Goal: Navigation & Orientation: Find specific page/section

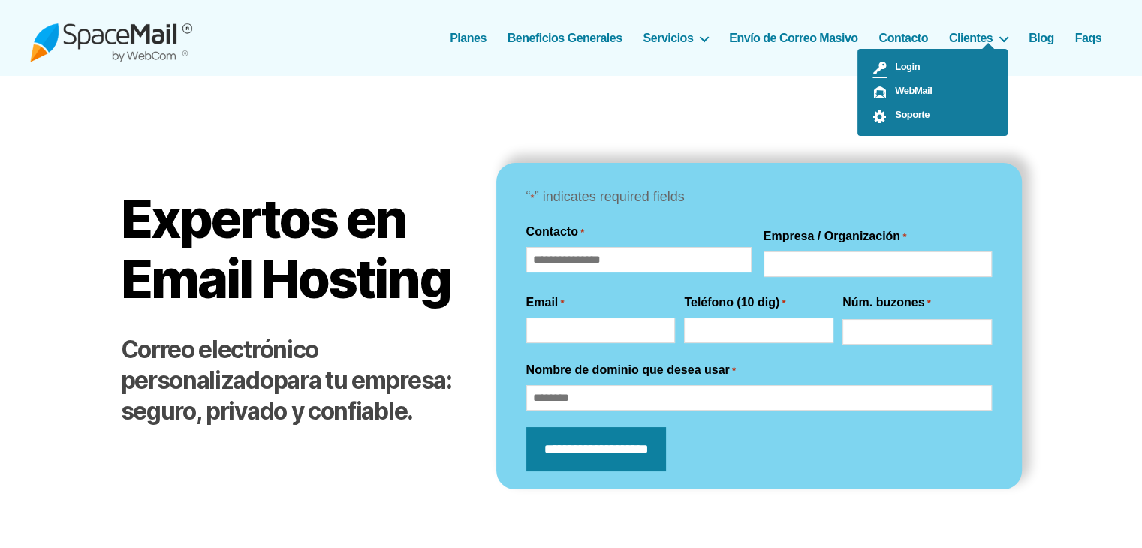
click at [901, 68] on span "Login" at bounding box center [904, 66] width 32 height 11
click at [907, 88] on span "WebMail" at bounding box center [910, 90] width 44 height 11
click at [908, 65] on span "Login" at bounding box center [904, 66] width 32 height 11
